Goal: Task Accomplishment & Management: Use online tool/utility

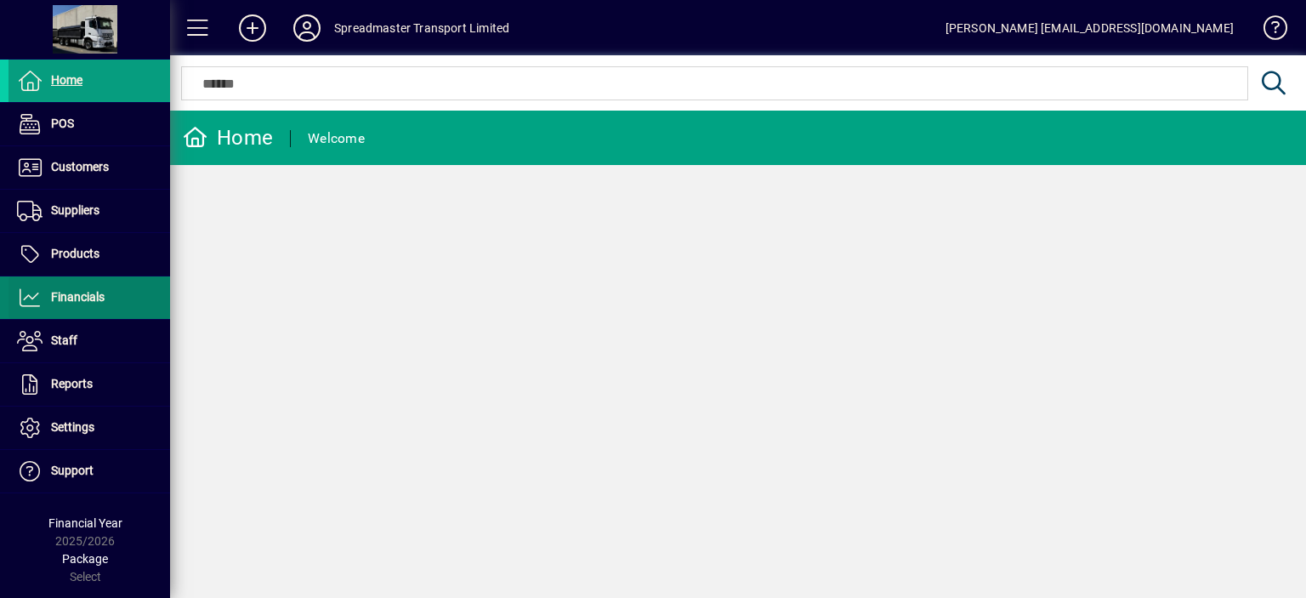
click at [78, 299] on span "Financials" at bounding box center [78, 297] width 54 height 14
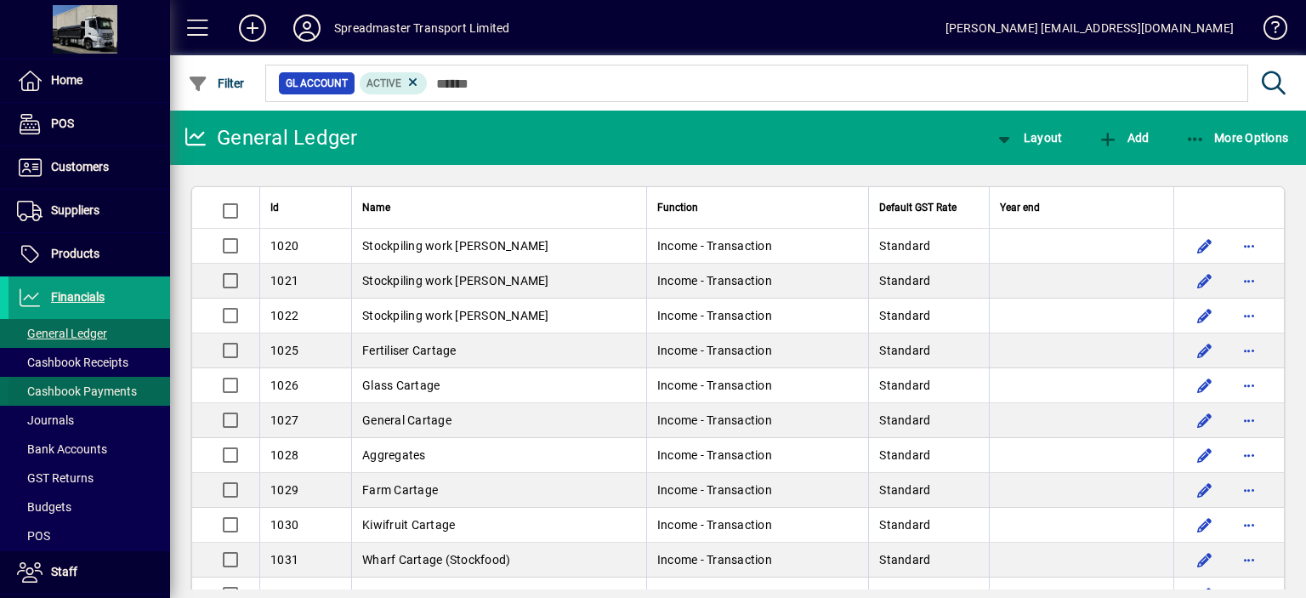
click at [111, 390] on span "Cashbook Payments" at bounding box center [77, 391] width 120 height 14
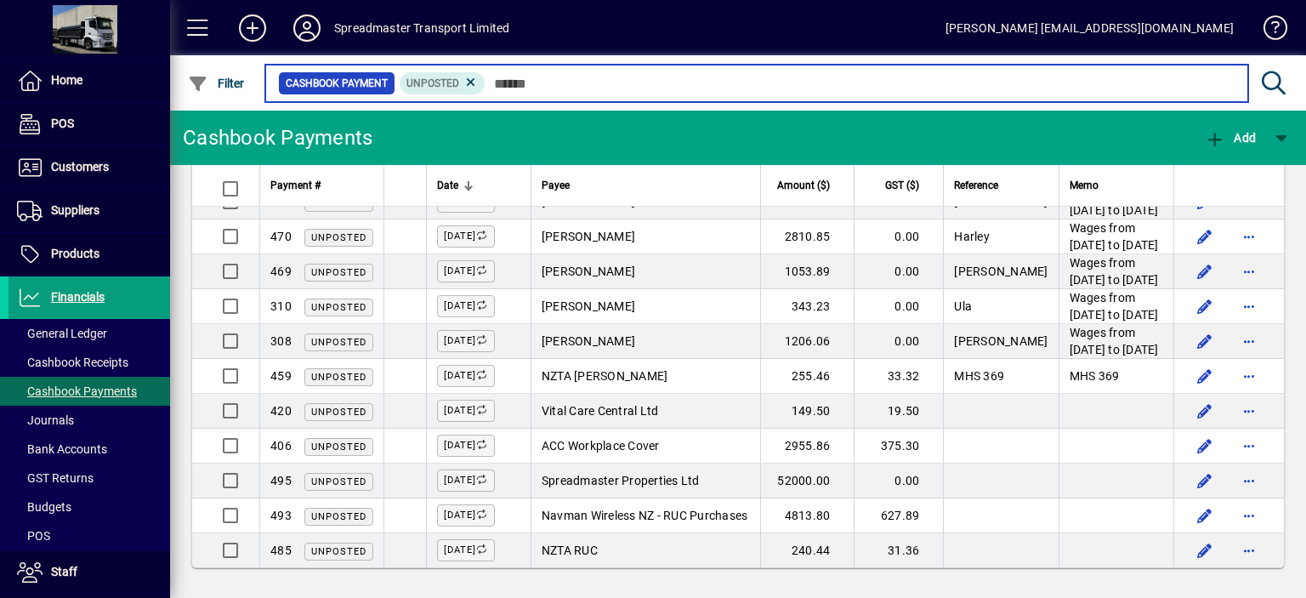
scroll to position [1786, 0]
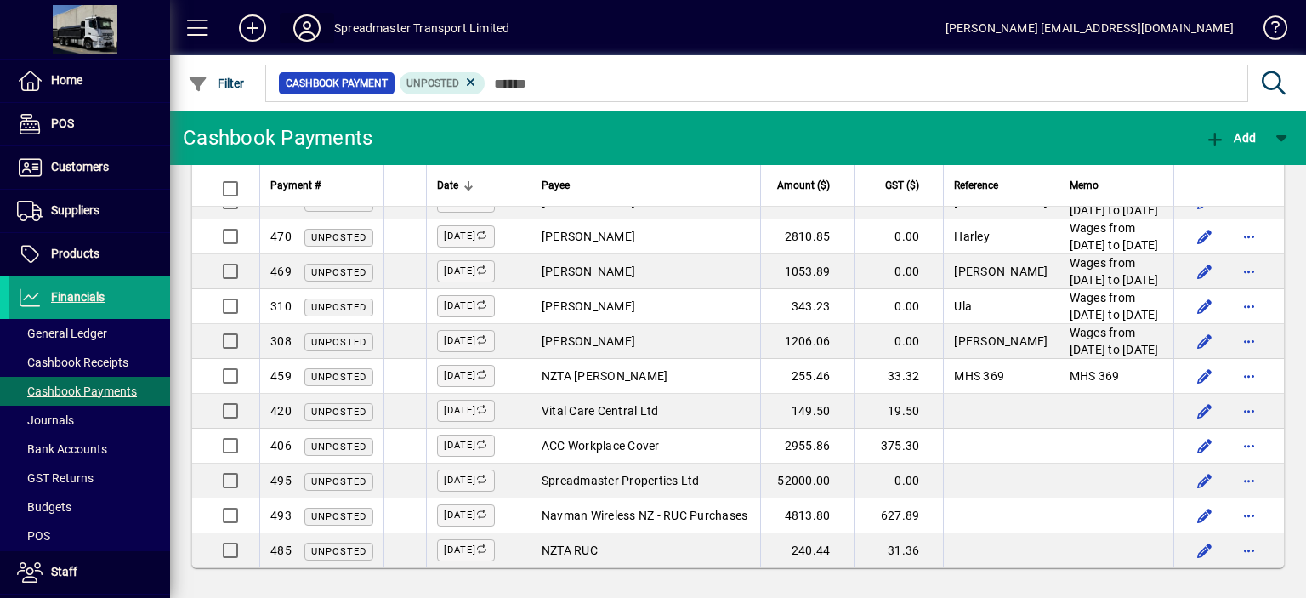
click at [304, 25] on icon at bounding box center [307, 27] width 34 height 27
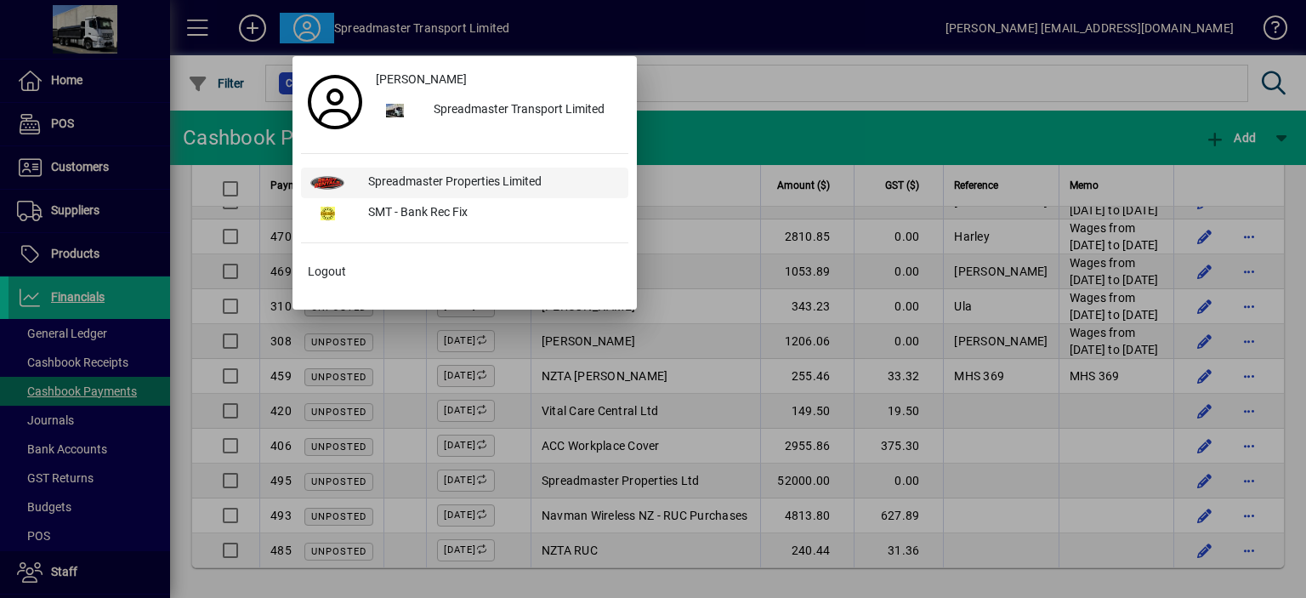
click at [470, 179] on div "Spreadmaster Properties Limited" at bounding box center [492, 183] width 274 height 31
